Goal: Task Accomplishment & Management: Complete application form

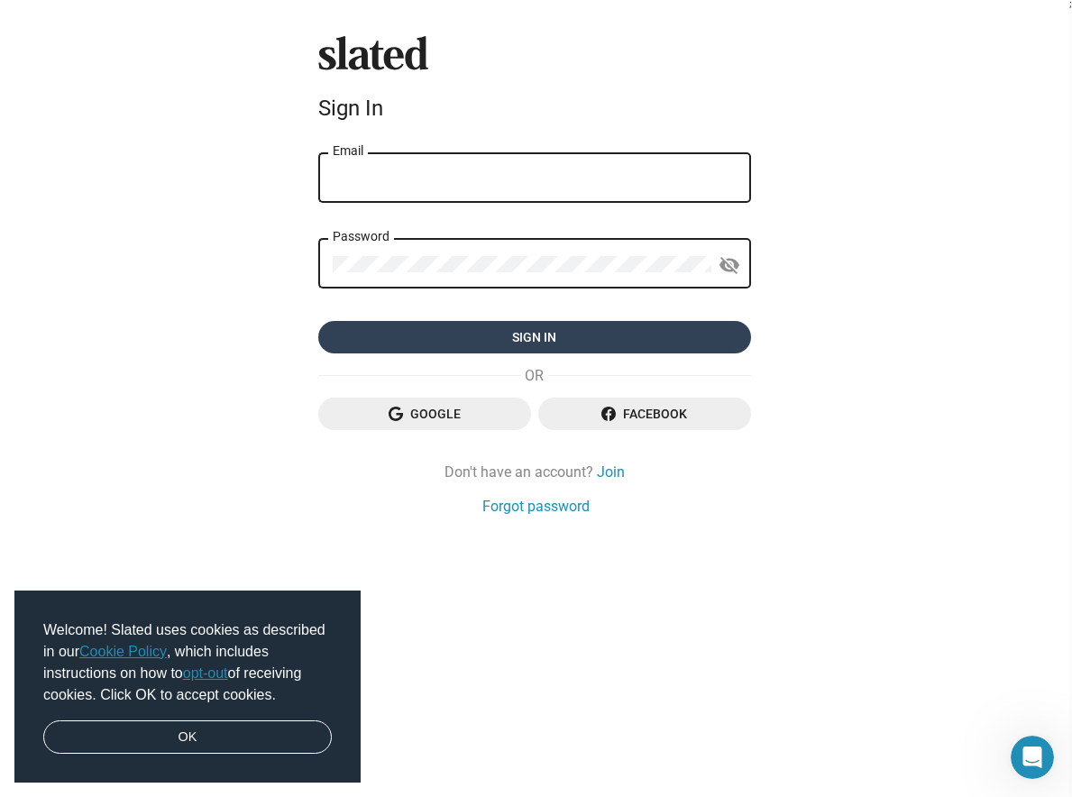
type input "nreyes7695@gmail.com"
click at [513, 339] on span "Sign in" at bounding box center [535, 337] width 404 height 32
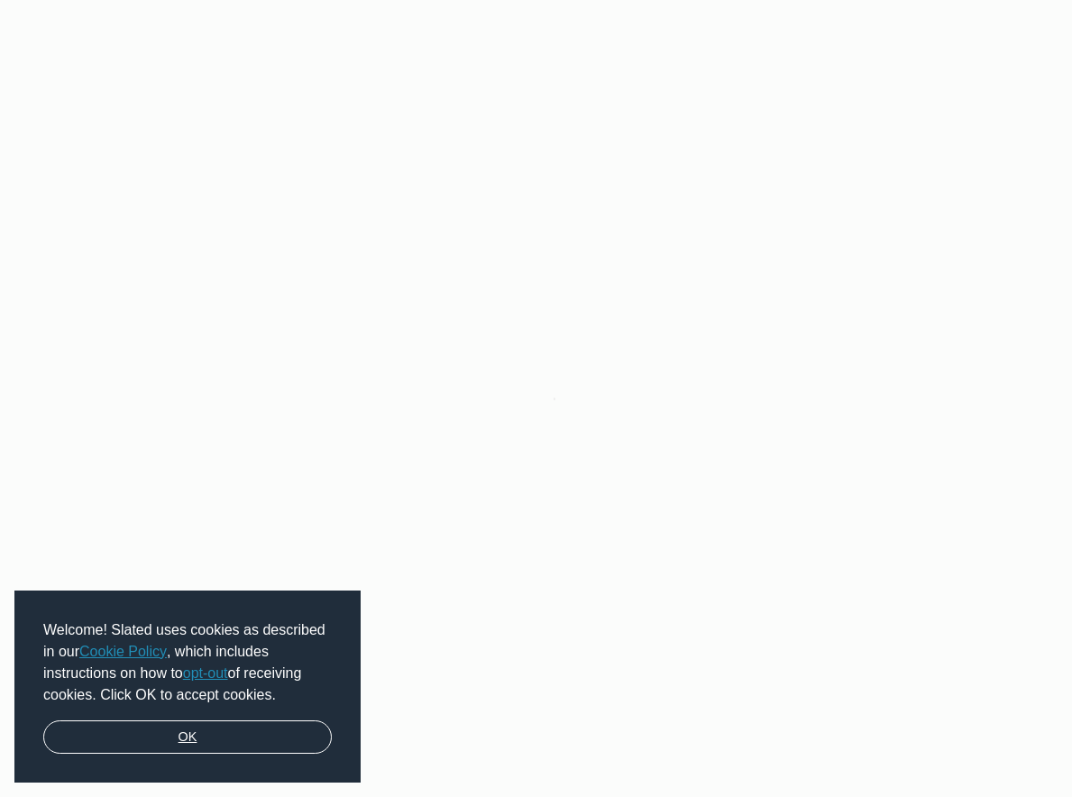
click at [204, 746] on link "OK" at bounding box center [187, 737] width 288 height 34
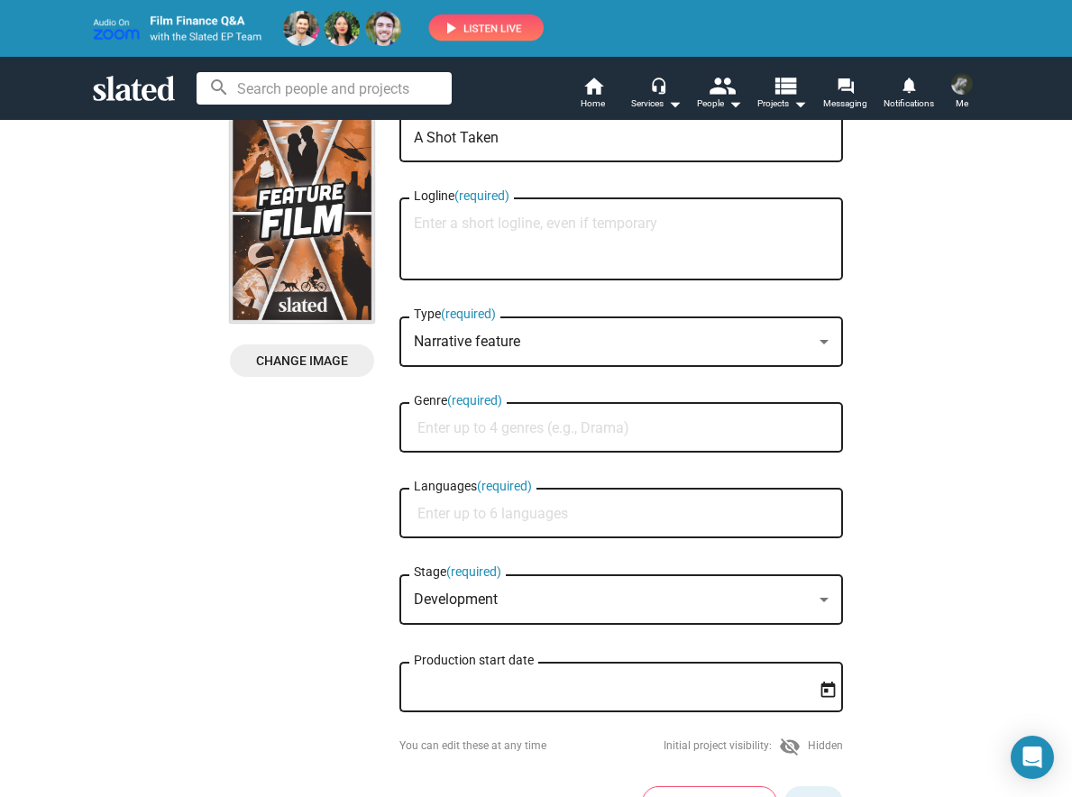
scroll to position [101, 0]
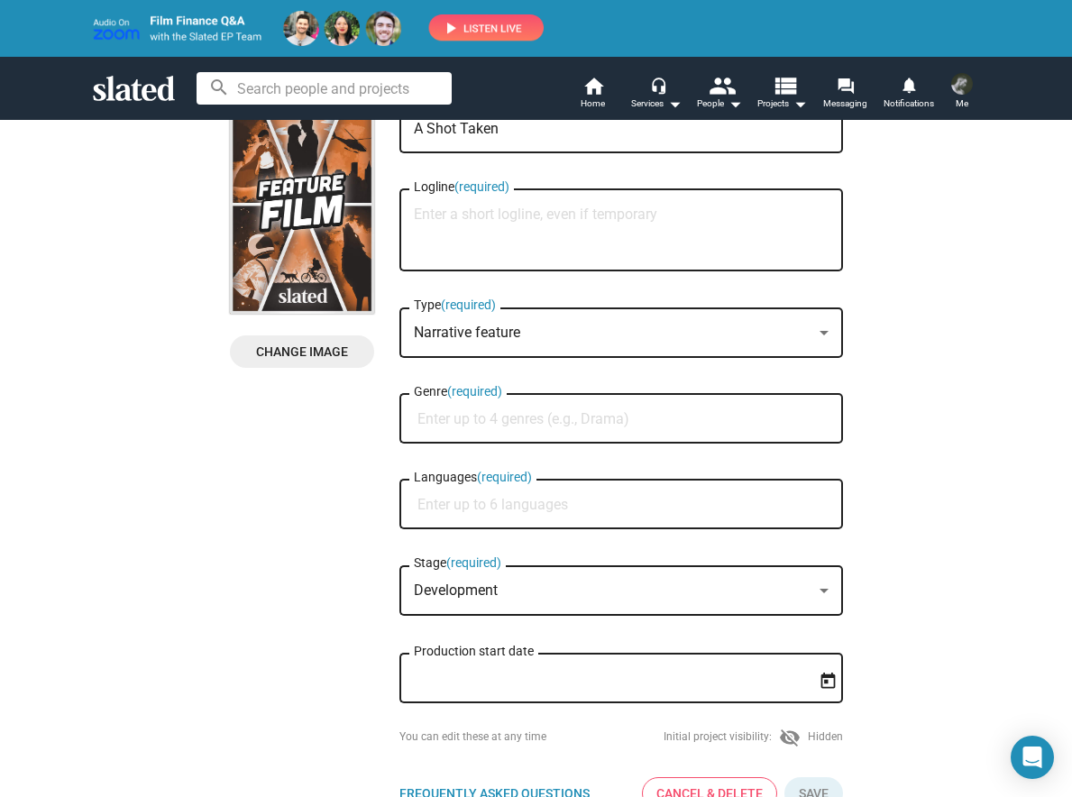
click at [446, 233] on textarea "Logline (required)" at bounding box center [621, 230] width 415 height 49
type textarea "After an"
